Goal: Task Accomplishment & Management: Manage account settings

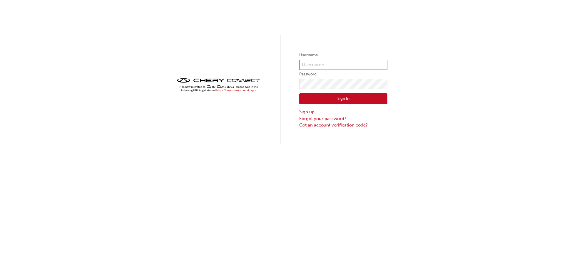
type input "CHAU1497"
click at [344, 97] on button "Sign In" at bounding box center [343, 98] width 88 height 11
type input "CHAU1497"
click at [351, 99] on button "Sign In" at bounding box center [343, 98] width 88 height 11
click at [327, 67] on input "CHAU1497" at bounding box center [343, 65] width 88 height 10
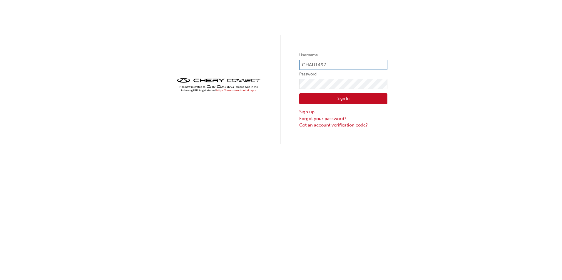
type input "0007223490"
click at [333, 101] on button "Sign In" at bounding box center [343, 98] width 88 height 11
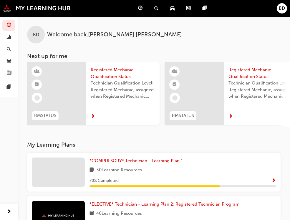
click at [121, 74] on span "Registered Mechanic Qualification Status" at bounding box center [123, 73] width 64 height 13
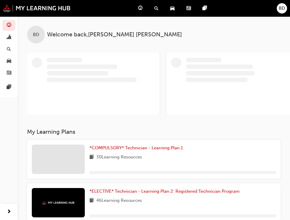
click at [283, 10] on span "BD" at bounding box center [281, 8] width 6 height 7
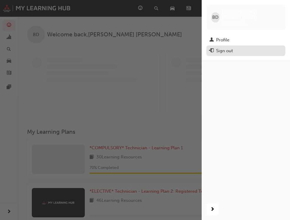
click at [226, 48] on div "Sign out" at bounding box center [224, 51] width 17 height 7
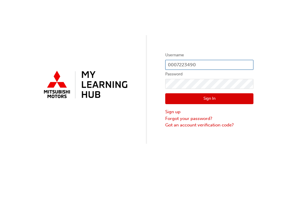
click at [199, 66] on input "0007223490" at bounding box center [209, 65] width 88 height 10
type input "0005448671"
click at [206, 98] on button "Sign In" at bounding box center [209, 98] width 88 height 11
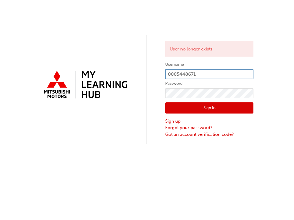
click at [212, 72] on input "0005448671" at bounding box center [209, 74] width 88 height 10
type input "0007223490"
click at [207, 109] on button "Sign In" at bounding box center [209, 108] width 88 height 11
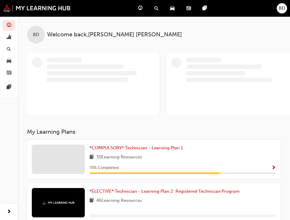
click at [281, 6] on span "BD" at bounding box center [281, 8] width 6 height 7
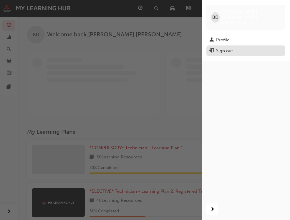
click at [225, 48] on div "Sign out" at bounding box center [224, 51] width 17 height 7
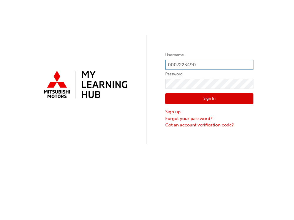
click at [198, 63] on input "0007223490" at bounding box center [209, 65] width 88 height 10
type input "0005867135"
click at [199, 98] on button "Sign In" at bounding box center [209, 98] width 88 height 11
